Goal: Find specific page/section: Find specific page/section

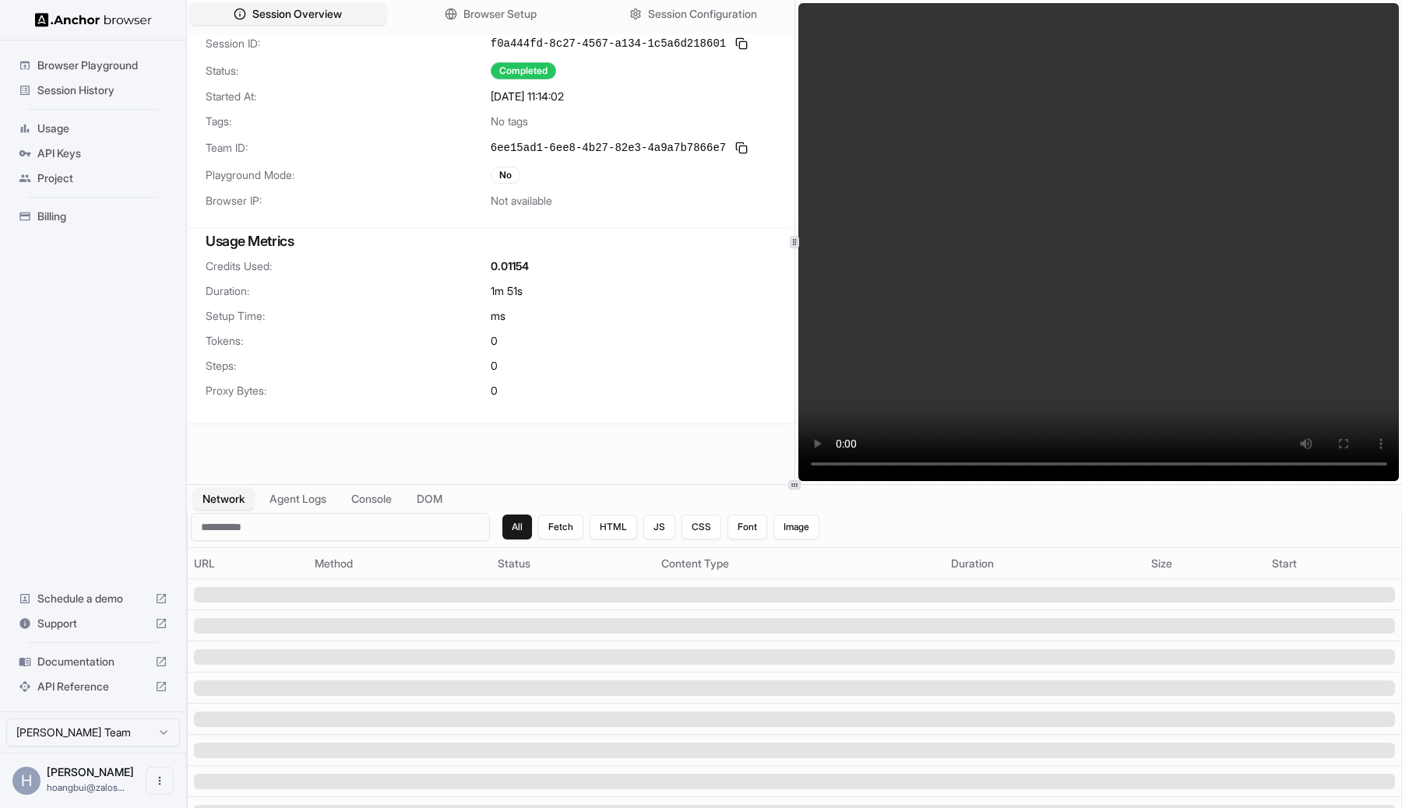
click at [112, 78] on div "Session History" at bounding box center [92, 90] width 161 height 25
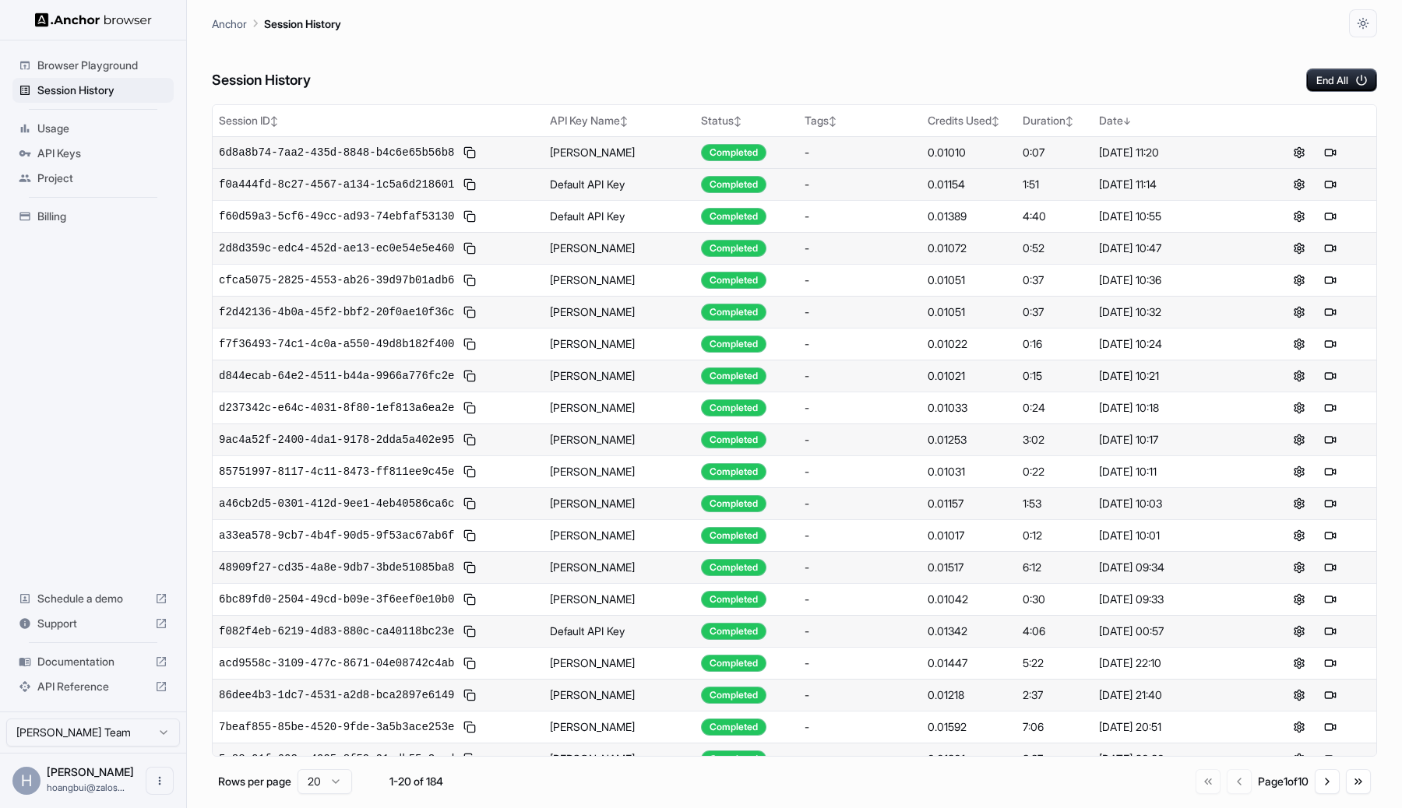
click at [557, 161] on td "[PERSON_NAME]" at bounding box center [618, 152] width 151 height 32
click at [550, 183] on td "Default API Key" at bounding box center [618, 184] width 151 height 32
